Goal: Task Accomplishment & Management: Use online tool/utility

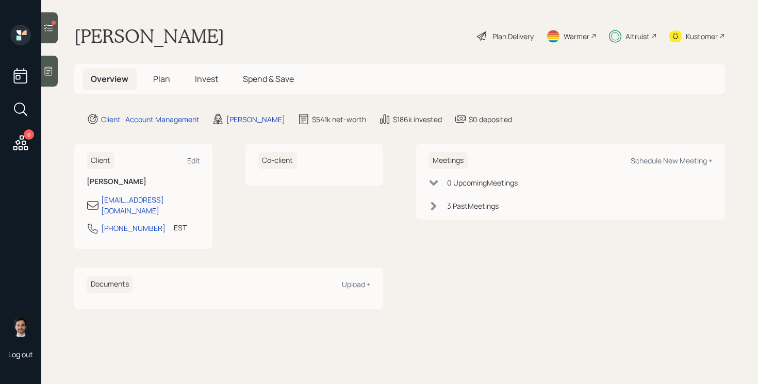
click at [206, 88] on h5 "Invest" at bounding box center [207, 79] width 40 height 22
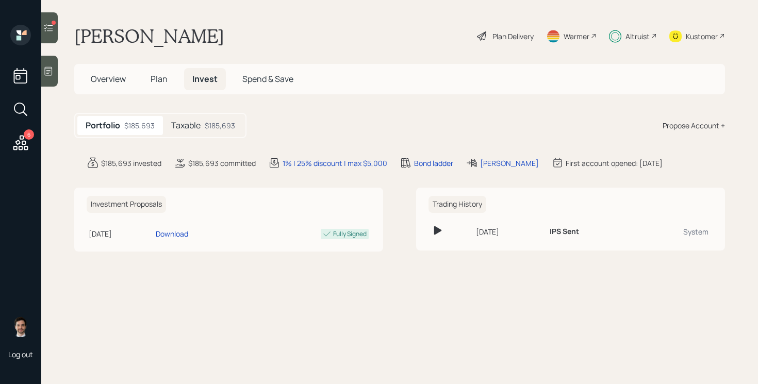
click at [153, 78] on span "Plan" at bounding box center [159, 78] width 17 height 11
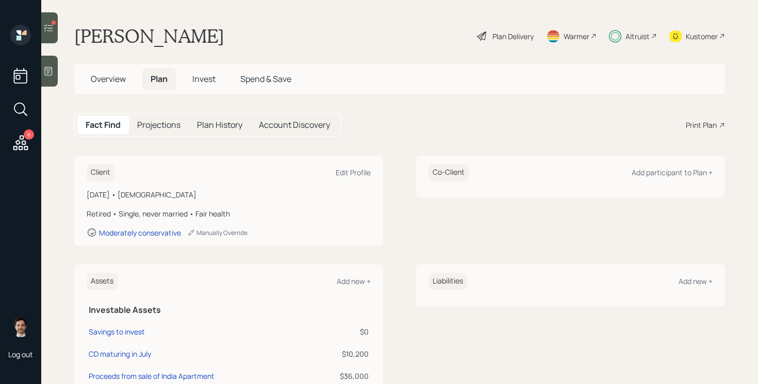
click at [200, 85] on h5 "Invest" at bounding box center [204, 79] width 40 height 22
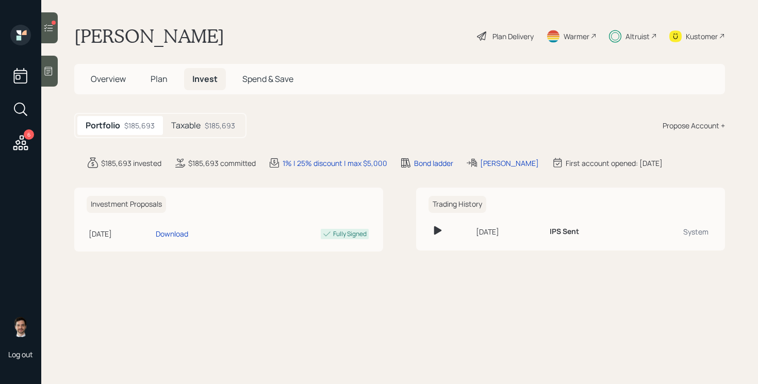
click at [200, 132] on div "Taxable $185,693" at bounding box center [203, 125] width 80 height 19
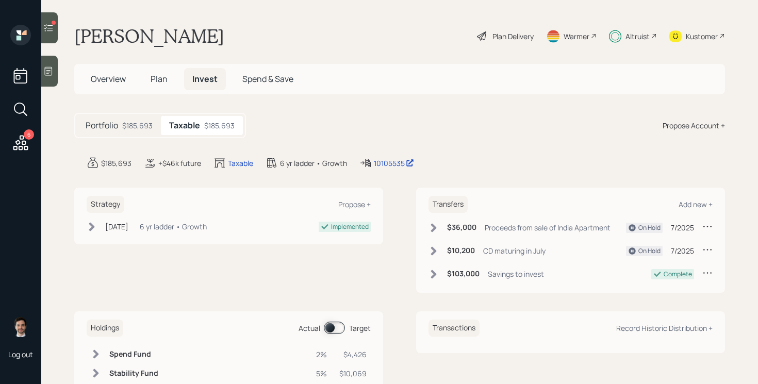
click at [711, 253] on icon at bounding box center [707, 249] width 10 height 10
click at [662, 268] on div "Edit transfer" at bounding box center [675, 269] width 74 height 10
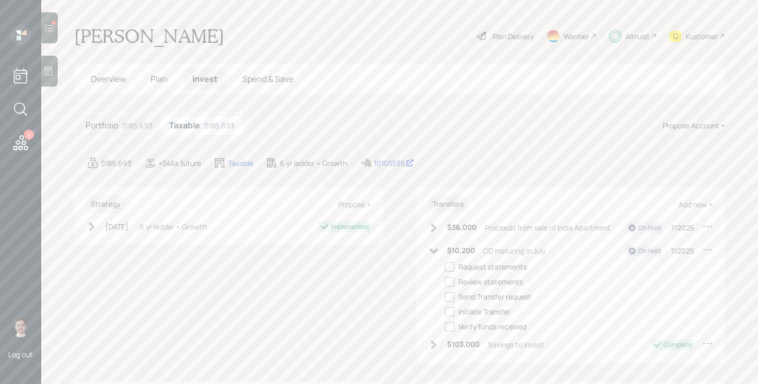
select select "332ebdaf-927e-4156-8f9c-fa78f738dafd"
select select "7"
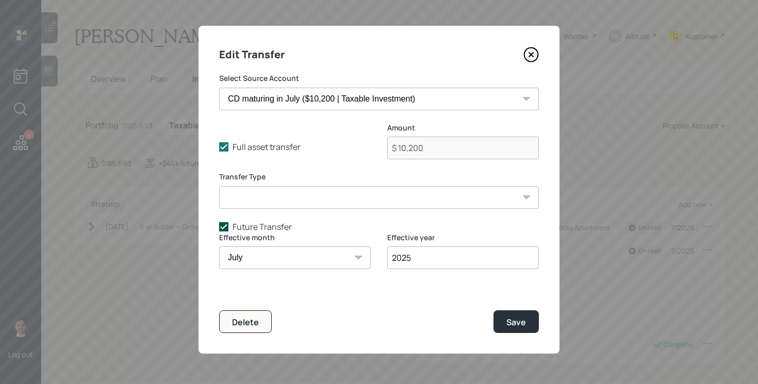
click at [226, 229] on icon at bounding box center [223, 226] width 9 height 9
click at [219, 227] on input "Future Transfer" at bounding box center [219, 226] width 1 height 1
checkbox input "false"
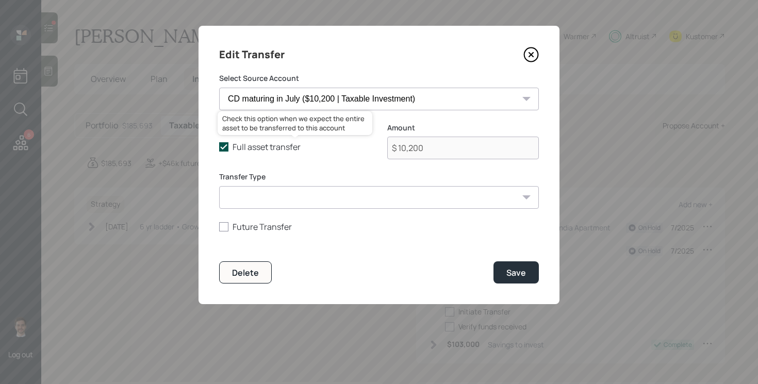
click at [219, 147] on icon at bounding box center [223, 146] width 9 height 9
click at [219, 147] on input "Full asset transfer" at bounding box center [219, 147] width 1 height 1
checkbox input "false"
click at [415, 148] on input "$ 10,200" at bounding box center [463, 148] width 152 height 23
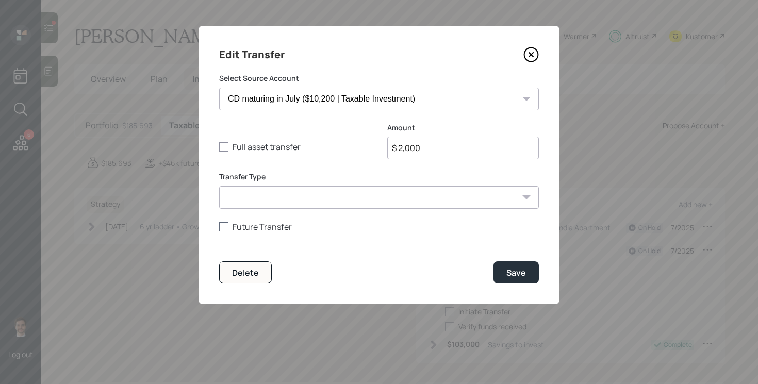
type input "$ 2,000"
click at [224, 229] on div at bounding box center [223, 226] width 9 height 9
click at [219, 227] on input "Future Transfer" at bounding box center [219, 226] width 1 height 1
checkbox input "true"
select select "9"
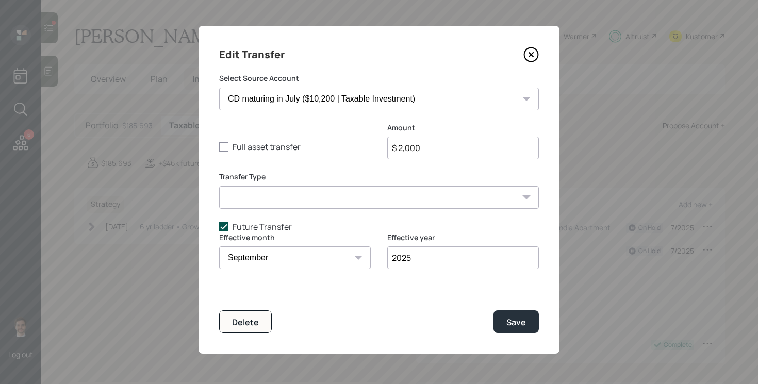
click at [228, 231] on div at bounding box center [223, 226] width 9 height 9
click at [219, 227] on input "Future Transfer" at bounding box center [219, 226] width 1 height 1
checkbox input "false"
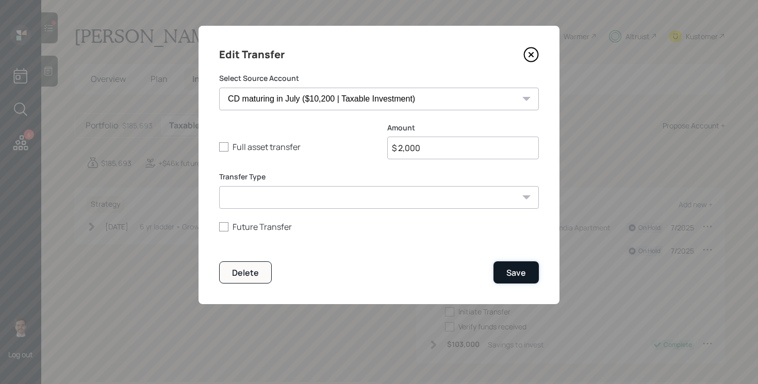
click at [513, 280] on button "Save" at bounding box center [515, 272] width 45 height 22
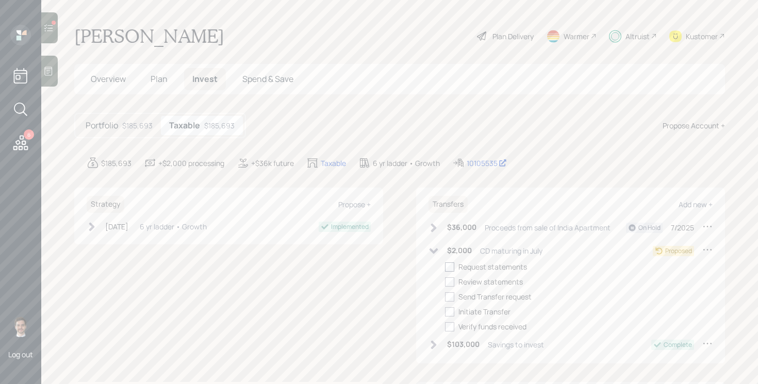
click at [451, 268] on div at bounding box center [449, 266] width 9 height 9
click at [445, 267] on input "checkbox" at bounding box center [444, 267] width 1 height 1
checkbox input "true"
click at [450, 284] on div at bounding box center [449, 281] width 9 height 9
click at [445, 282] on input "checkbox" at bounding box center [444, 281] width 1 height 1
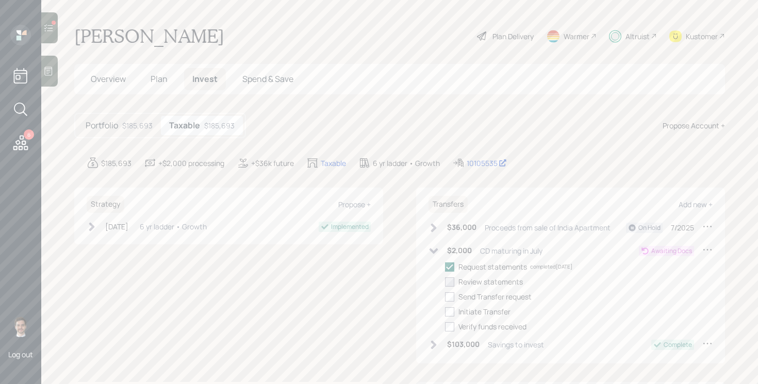
checkbox input "true"
click at [450, 297] on div at bounding box center [449, 296] width 9 height 9
click at [445, 297] on input "checkbox" at bounding box center [444, 296] width 1 height 1
checkbox input "true"
click at [450, 312] on div at bounding box center [449, 311] width 9 height 9
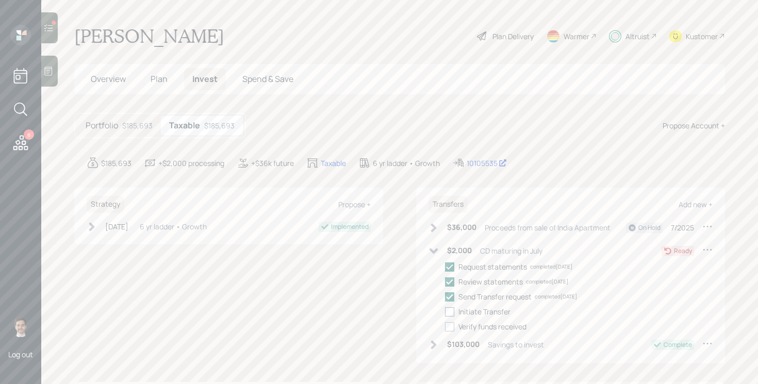
click at [445, 312] on input "checkbox" at bounding box center [444, 311] width 1 height 1
checkbox input "true"
click at [450, 322] on div at bounding box center [449, 326] width 9 height 9
click at [445, 326] on input "checkbox" at bounding box center [444, 326] width 1 height 1
checkbox input "true"
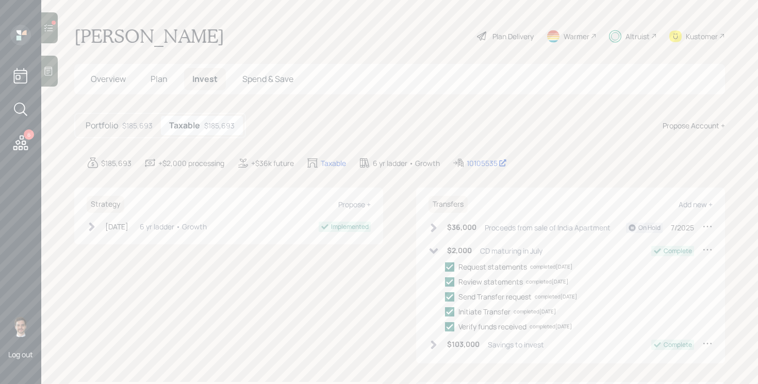
click at [432, 252] on icon at bounding box center [433, 251] width 10 height 10
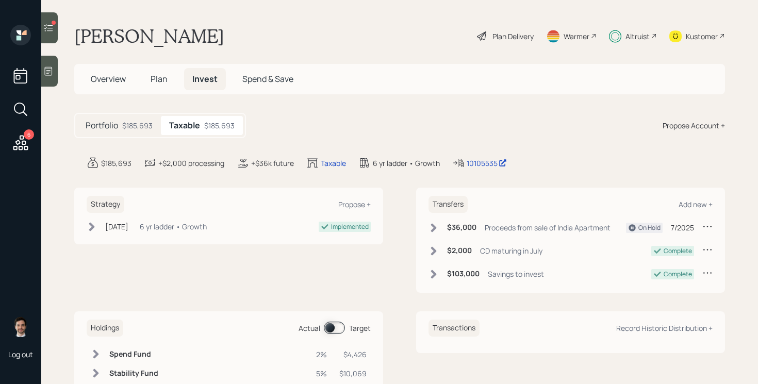
click at [53, 26] on icon at bounding box center [48, 28] width 10 height 10
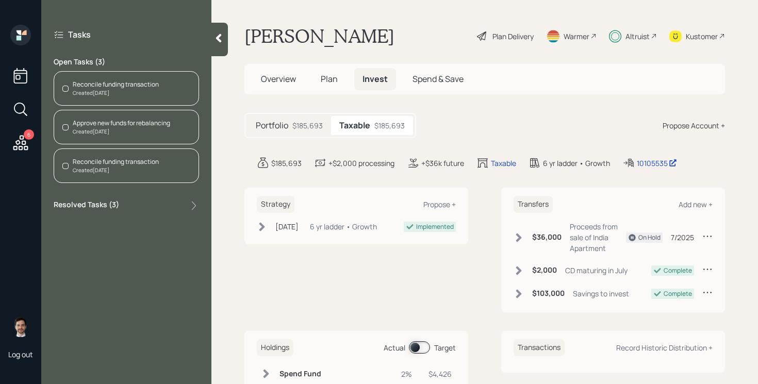
click at [117, 163] on div "Reconcile funding transaction" at bounding box center [116, 161] width 86 height 9
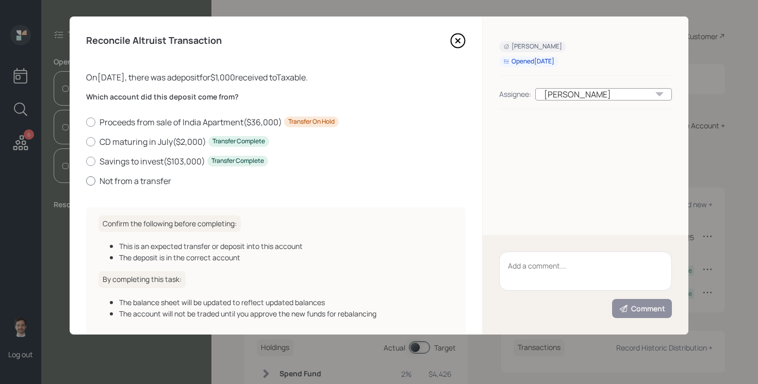
click at [127, 179] on label "Not from a transfer" at bounding box center [275, 180] width 379 height 11
click at [86, 180] on input "Not from a transfer" at bounding box center [86, 180] width 1 height 1
radio input "true"
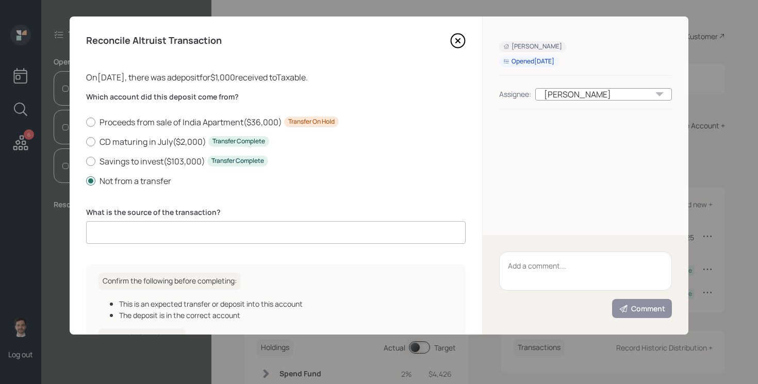
click at [207, 233] on input at bounding box center [275, 232] width 379 height 23
type input "Client transfer"
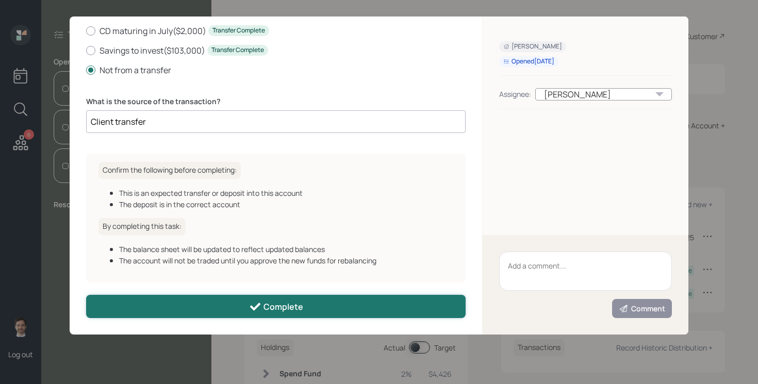
click at [248, 297] on button "Complete" at bounding box center [275, 306] width 379 height 23
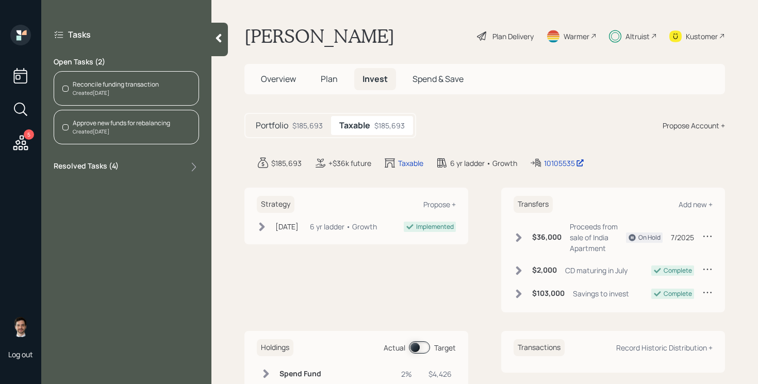
click at [139, 88] on div "Reconcile funding transaction" at bounding box center [116, 84] width 86 height 9
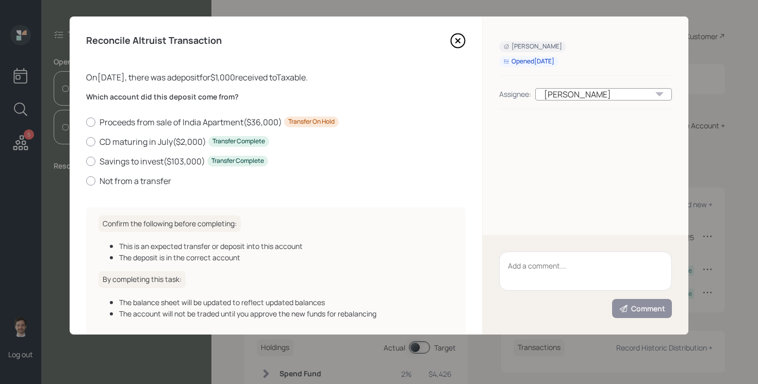
scroll to position [54, 0]
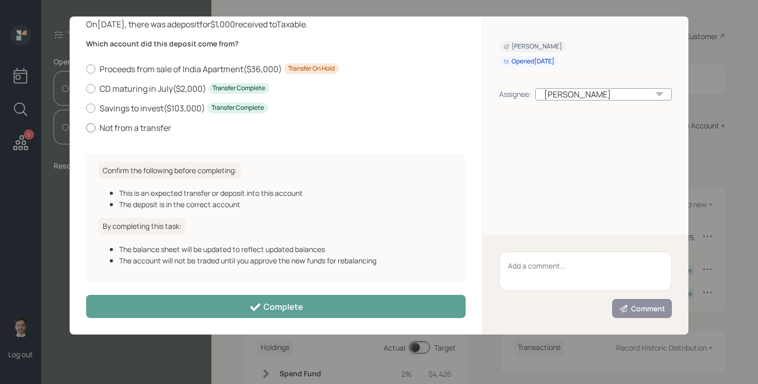
click at [99, 130] on label "Not from a transfer" at bounding box center [275, 127] width 379 height 11
click at [86, 128] on input "Not from a transfer" at bounding box center [86, 127] width 1 height 1
radio input "true"
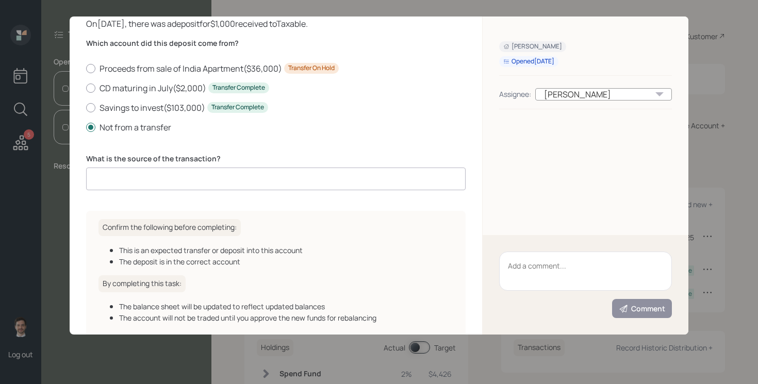
click at [185, 178] on input at bounding box center [275, 179] width 379 height 23
type input "Client transfer"
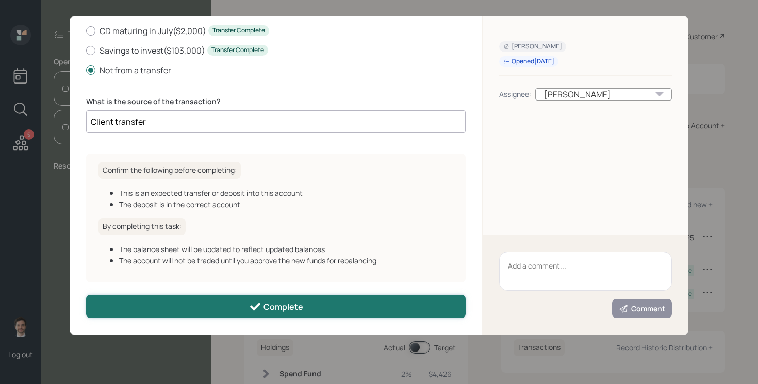
click at [250, 295] on button "Complete" at bounding box center [275, 306] width 379 height 23
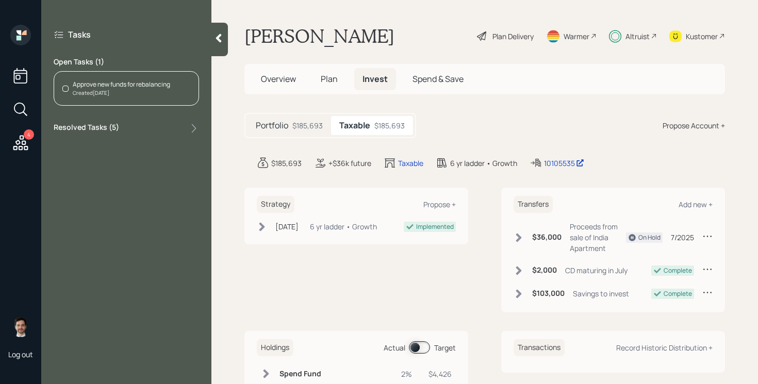
click at [126, 97] on div "Approve new funds for rebalancing Created [DATE]" at bounding box center [126, 88] width 145 height 35
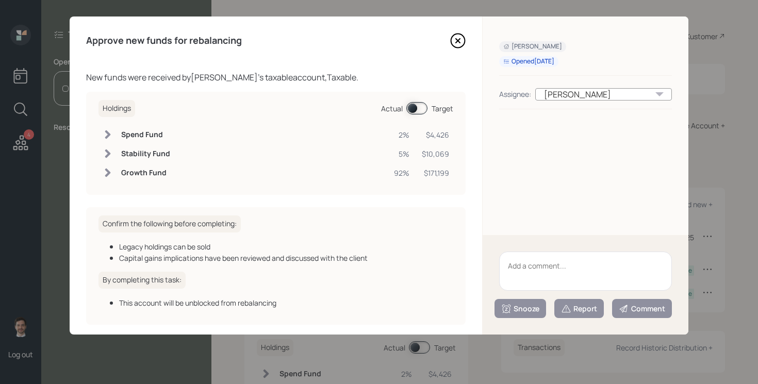
scroll to position [42, 0]
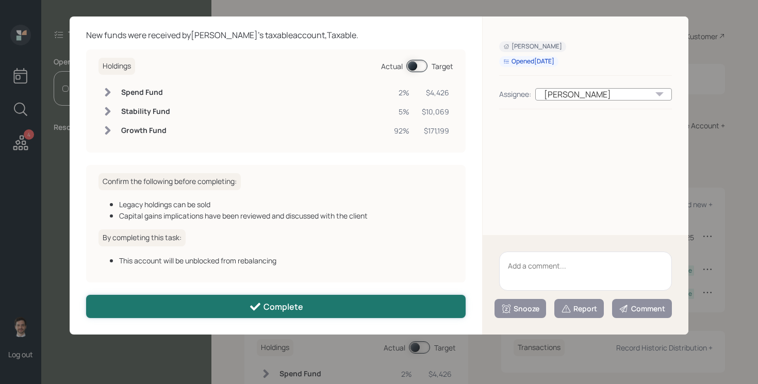
click at [217, 308] on button "Complete" at bounding box center [275, 306] width 379 height 23
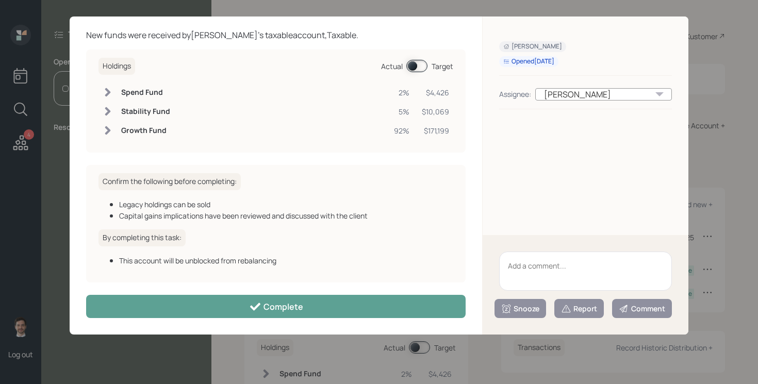
scroll to position [0, 0]
